Goal: Understand site structure: Grasp the organization and layout of the website

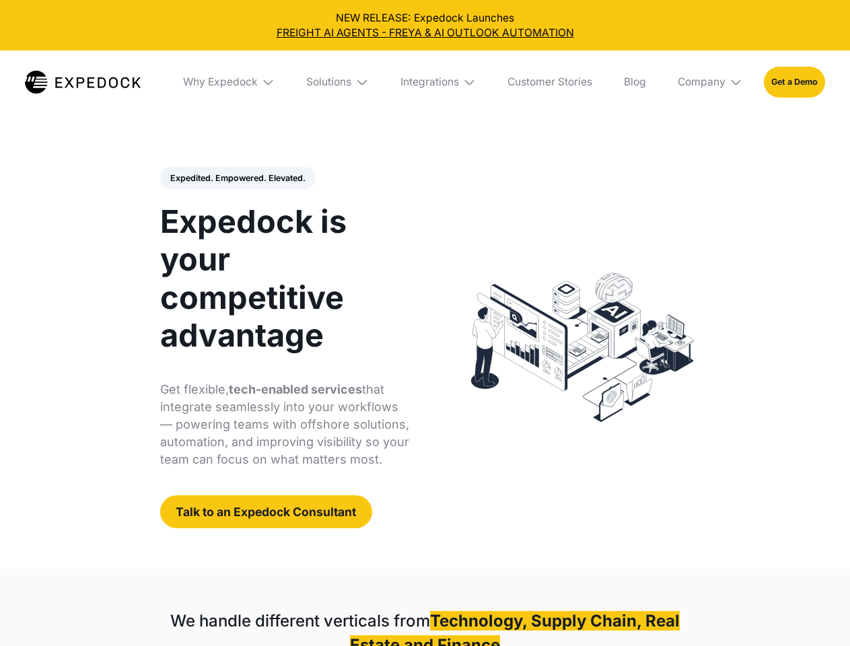
select select
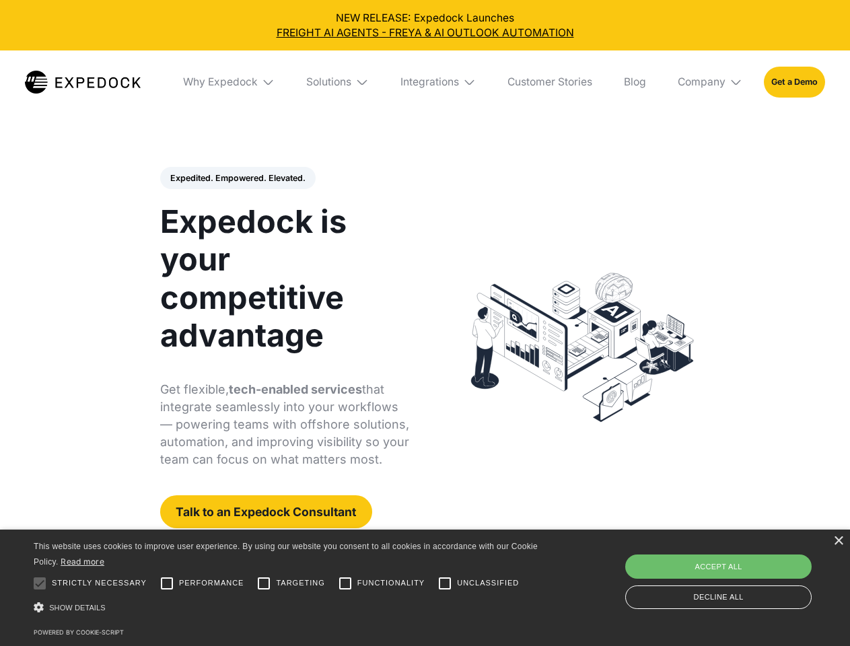
click at [425, 82] on div "Integrations" at bounding box center [429, 81] width 59 height 13
click at [230, 82] on div "Why Expedock" at bounding box center [209, 81] width 75 height 13
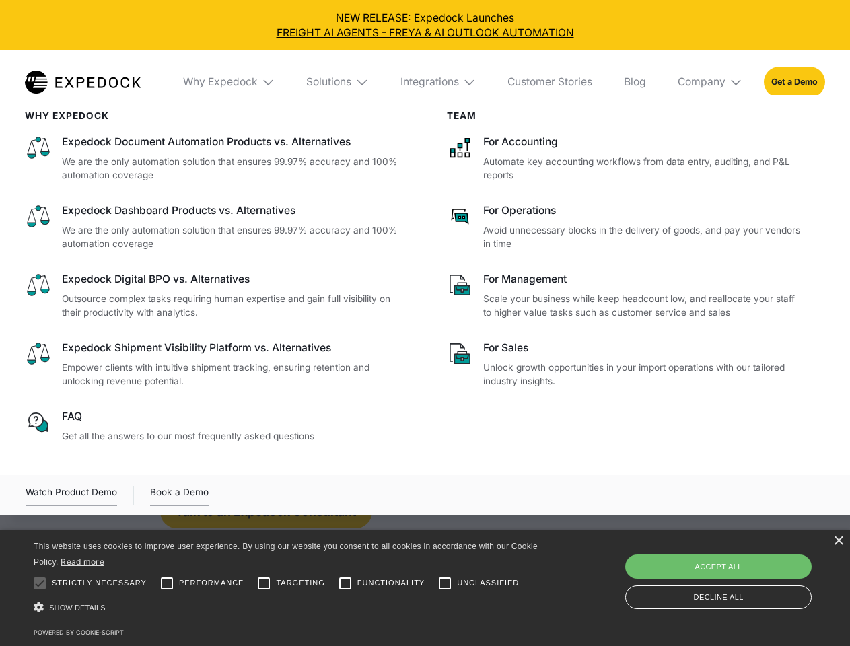
click at [339, 82] on div "Solutions" at bounding box center [328, 81] width 45 height 13
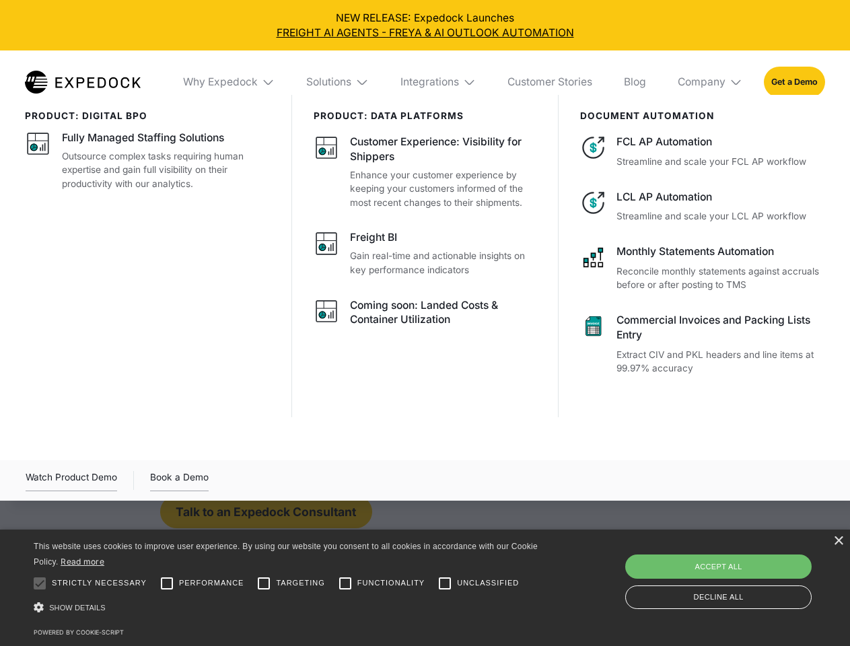
click at [439, 82] on div "Integrations" at bounding box center [429, 81] width 59 height 13
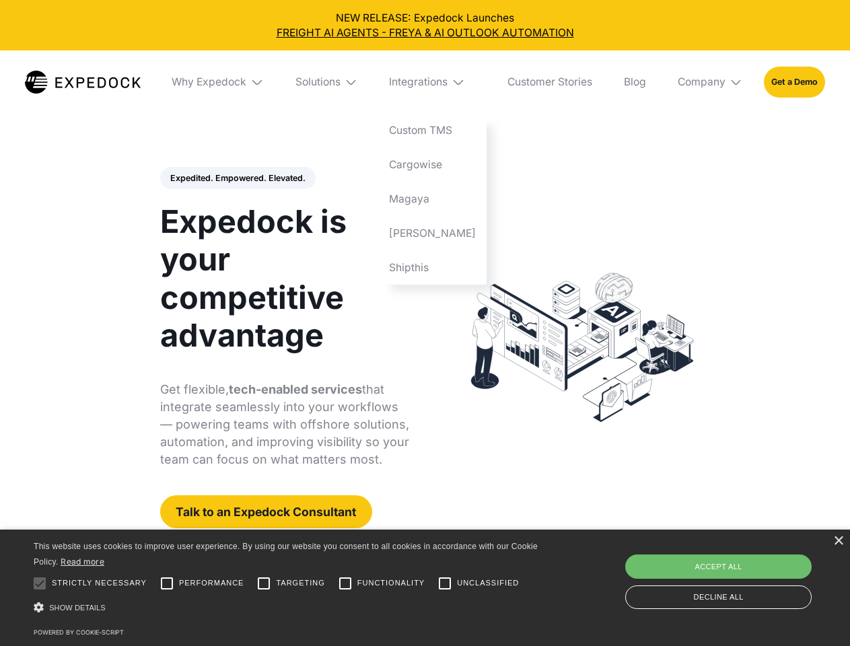
click at [711, 82] on div "Company" at bounding box center [702, 81] width 48 height 13
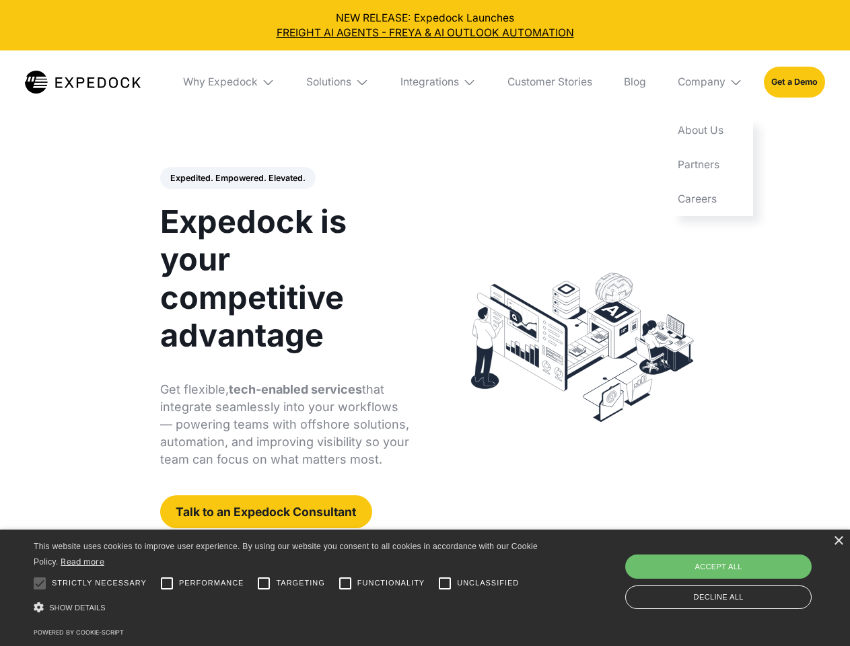
click at [237, 178] on div "Expedited. Empowered. Elevated. Automate Freight Document Extraction at 99.97% …" at bounding box center [285, 348] width 250 height 362
click at [40, 584] on div at bounding box center [39, 583] width 27 height 27
click at [167, 584] on input "Performance" at bounding box center [166, 583] width 27 height 27
checkbox input "true"
click at [264, 584] on input "Targeting" at bounding box center [263, 583] width 27 height 27
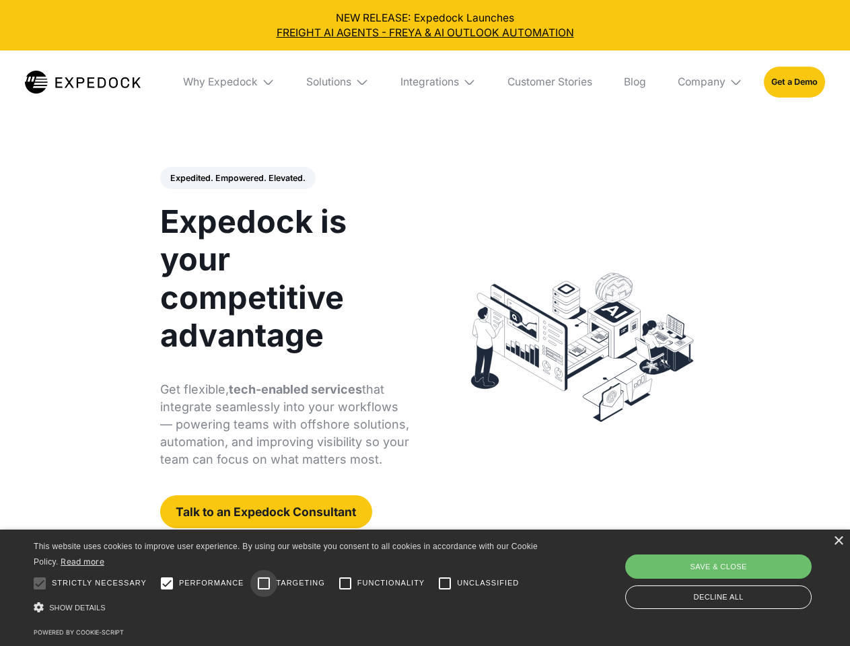
checkbox input "true"
click at [345, 584] on input "Functionality" at bounding box center [345, 583] width 27 height 27
checkbox input "true"
